Goal: Book appointment/travel/reservation

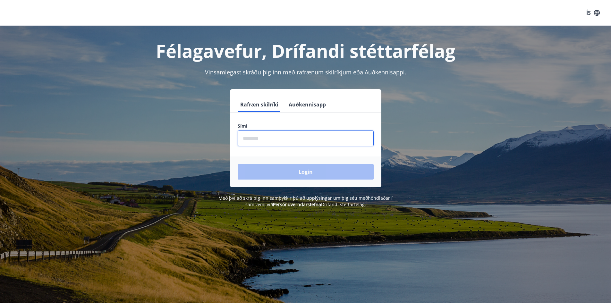
click at [285, 140] on input "phone" at bounding box center [306, 139] width 136 height 16
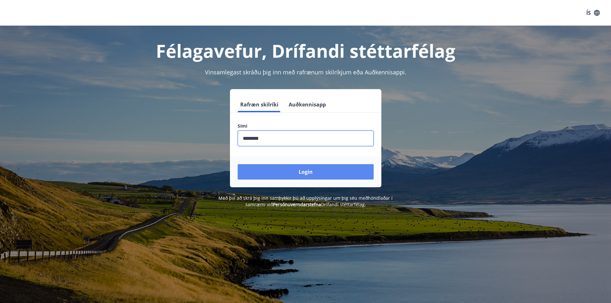
type input "********"
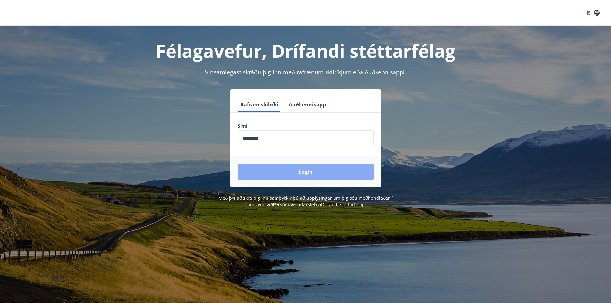
click at [291, 172] on button "Login" at bounding box center [306, 171] width 136 height 15
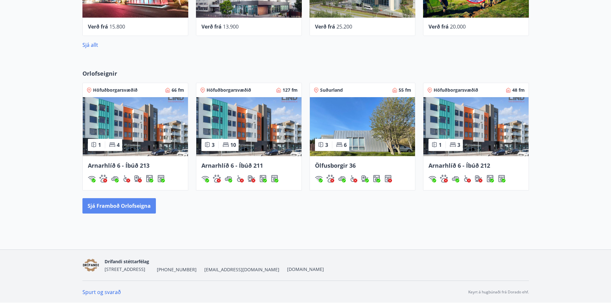
scroll to position [374, 0]
click at [134, 140] on img at bounding box center [135, 126] width 105 height 59
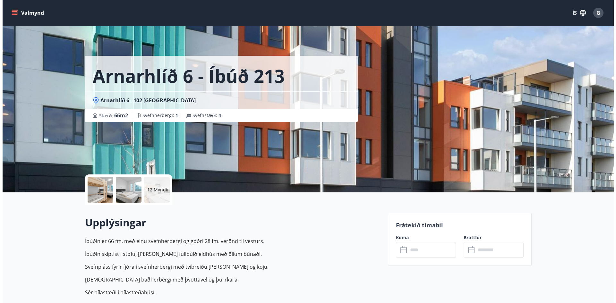
scroll to position [128, 0]
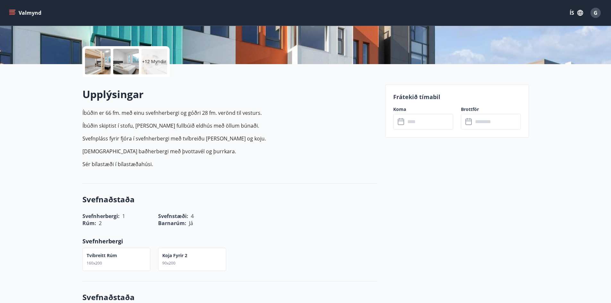
click at [430, 119] on input "text" at bounding box center [429, 122] width 48 height 16
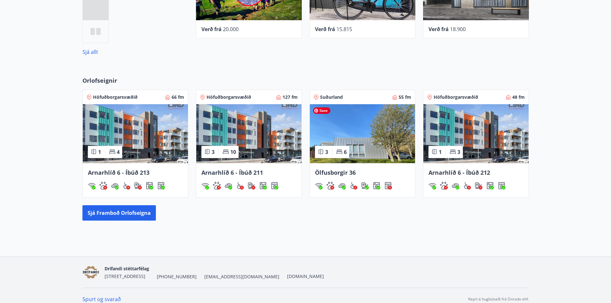
scroll to position [374, 0]
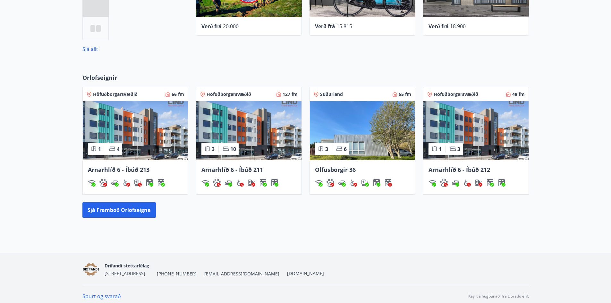
click at [231, 168] on span "Arnarhlíð 6 - Íbúð 211" at bounding box center [232, 170] width 62 height 8
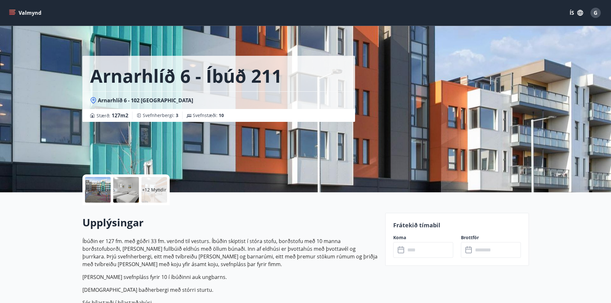
click at [415, 250] on input "text" at bounding box center [429, 250] width 48 height 16
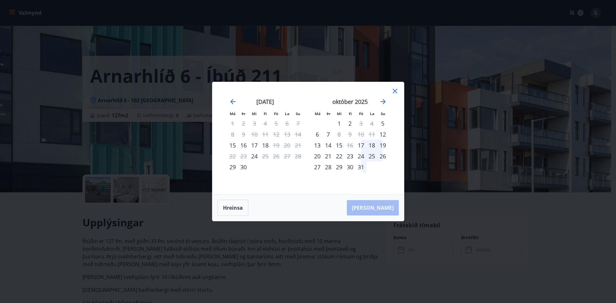
click at [394, 90] on icon at bounding box center [395, 91] width 8 height 8
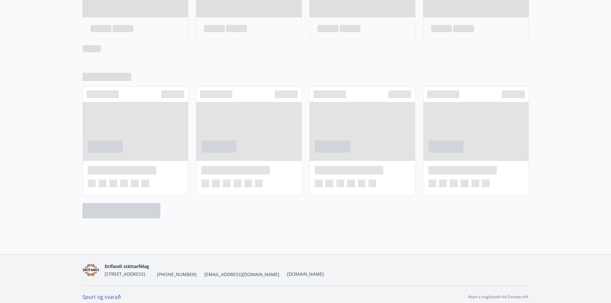
scroll to position [374, 0]
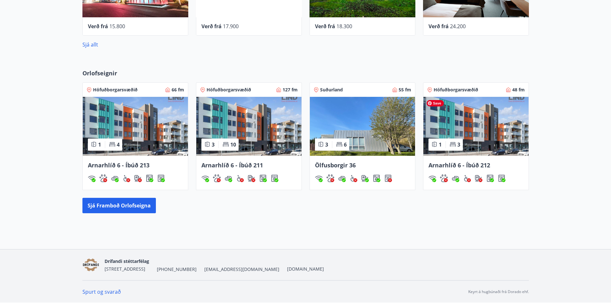
click at [496, 143] on img at bounding box center [475, 126] width 105 height 59
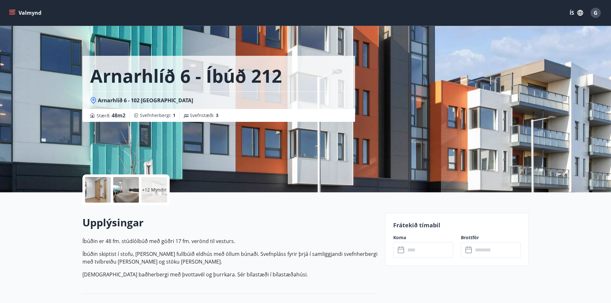
scroll to position [64, 0]
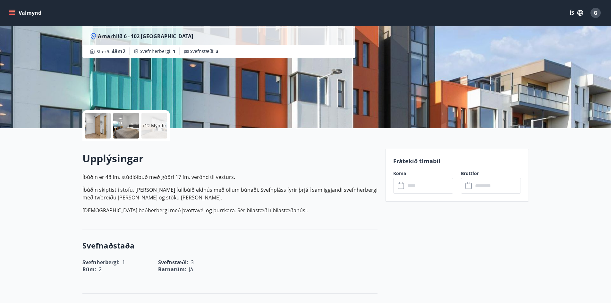
click at [417, 187] on input "text" at bounding box center [429, 186] width 48 height 16
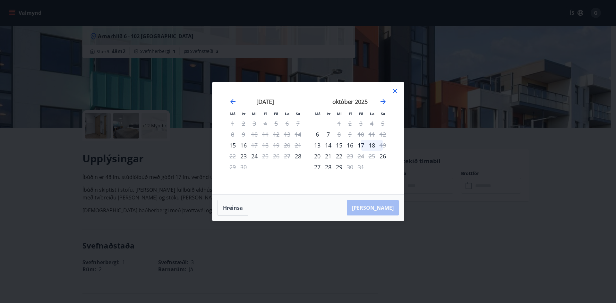
click at [395, 90] on icon at bounding box center [394, 91] width 4 height 4
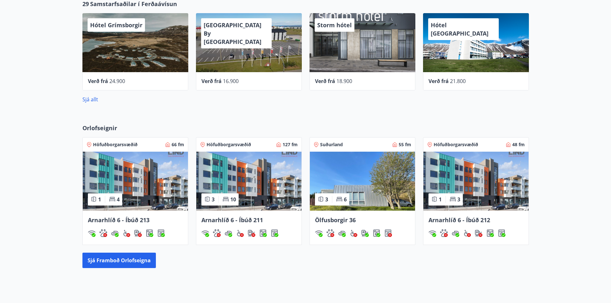
scroll to position [150, 0]
